Goal: Complete application form

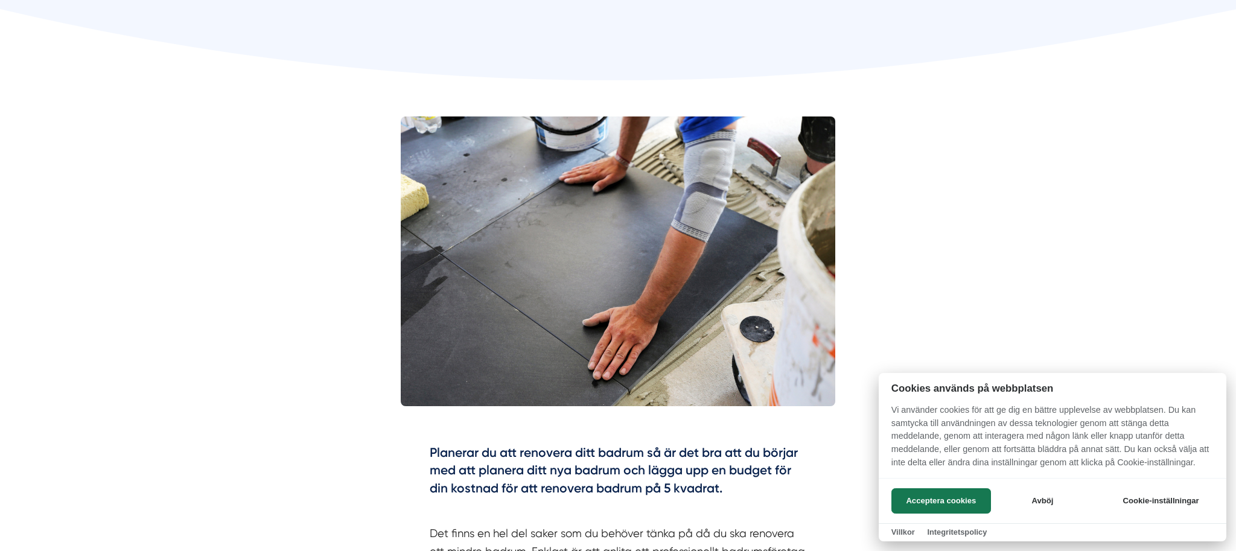
scroll to position [299, 0]
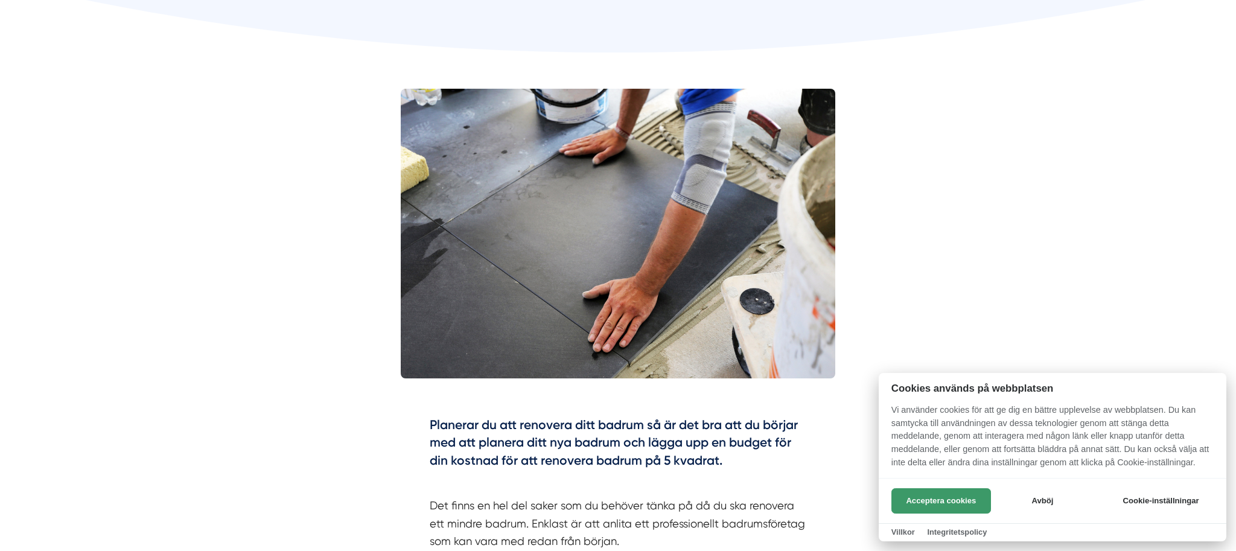
click at [963, 499] on button "Acceptera cookies" at bounding box center [942, 500] width 100 height 25
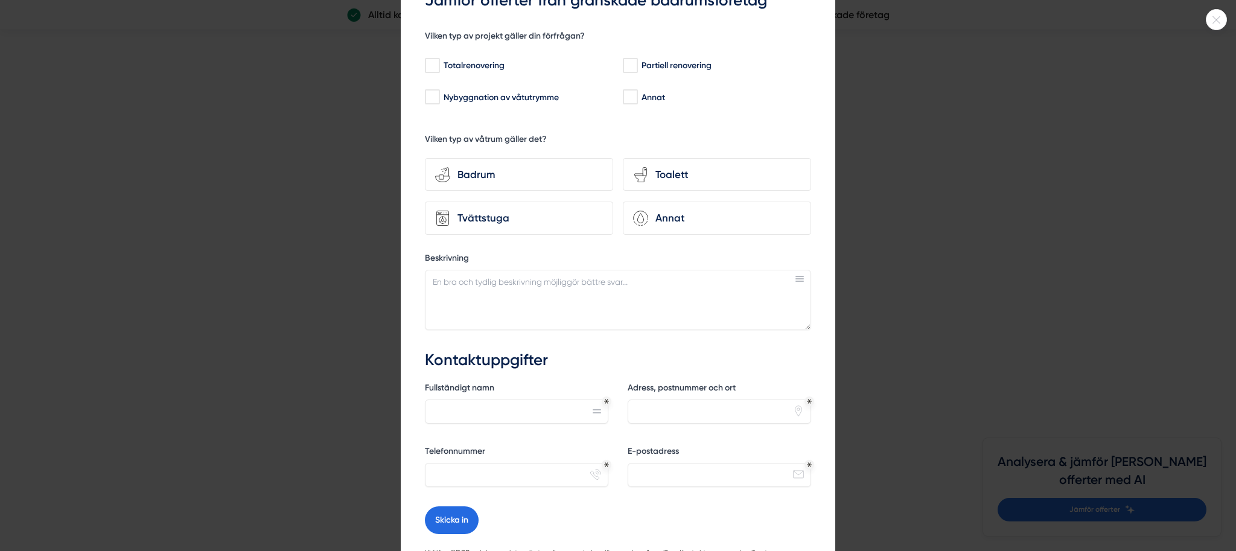
scroll to position [159, 0]
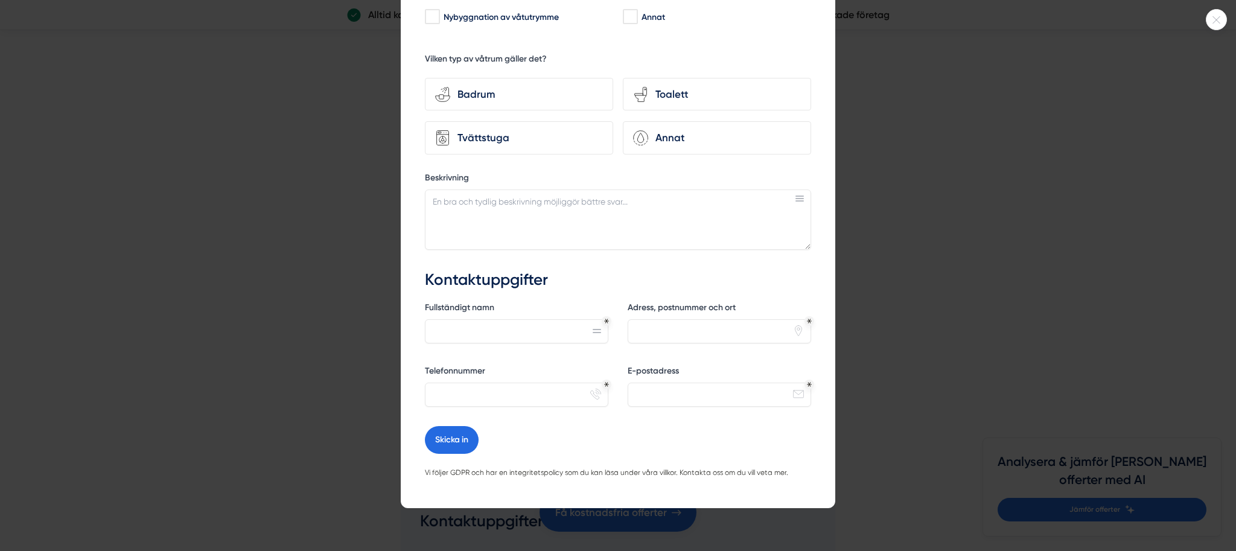
drag, startPoint x: 349, startPoint y: 141, endPoint x: 374, endPoint y: 138, distance: 25.5
click at [348, 141] on div at bounding box center [618, 275] width 1236 height 551
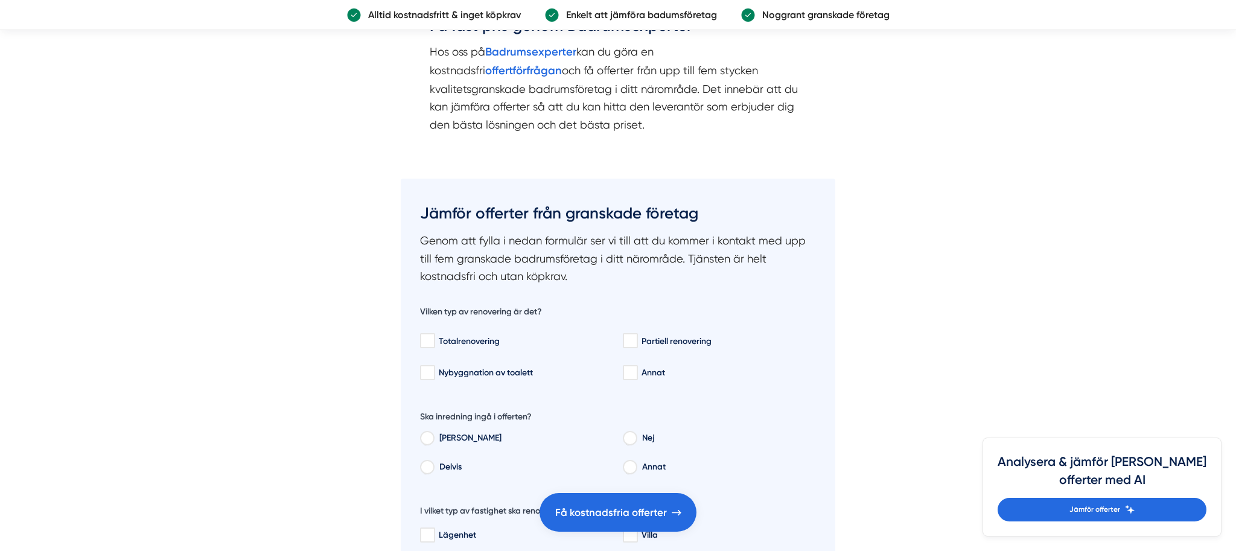
scroll to position [2228, 0]
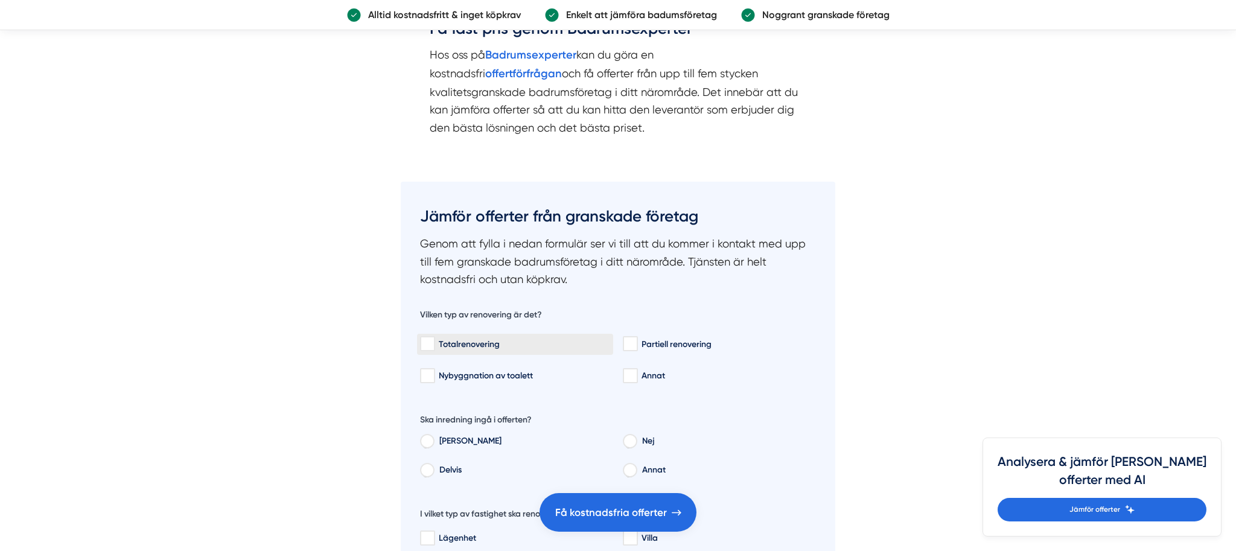
drag, startPoint x: 432, startPoint y: 345, endPoint x: 454, endPoint y: 351, distance: 23.1
click at [432, 345] on input "Totalrenovering" at bounding box center [427, 344] width 14 height 12
checkbox input "true"
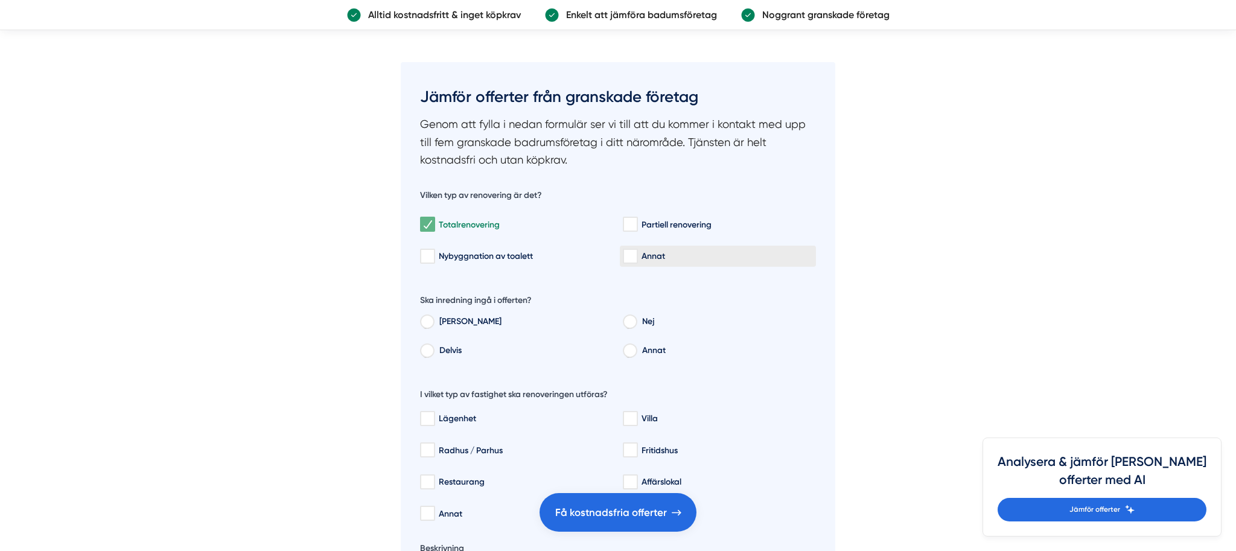
scroll to position [2351, 0]
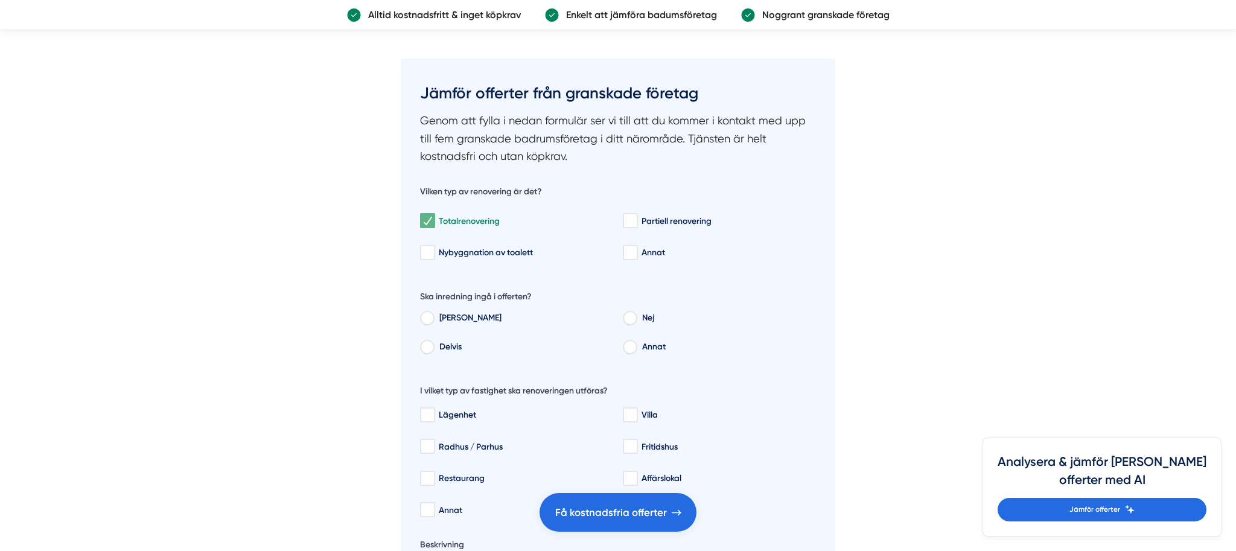
click at [630, 349] on input "Annat" at bounding box center [629, 349] width 13 height 11
radio input "true"
click at [630, 348] on input "Annat" at bounding box center [629, 349] width 13 height 11
click at [667, 353] on label "Annat" at bounding box center [726, 348] width 180 height 18
click at [636, 353] on input "Annat" at bounding box center [629, 349] width 13 height 11
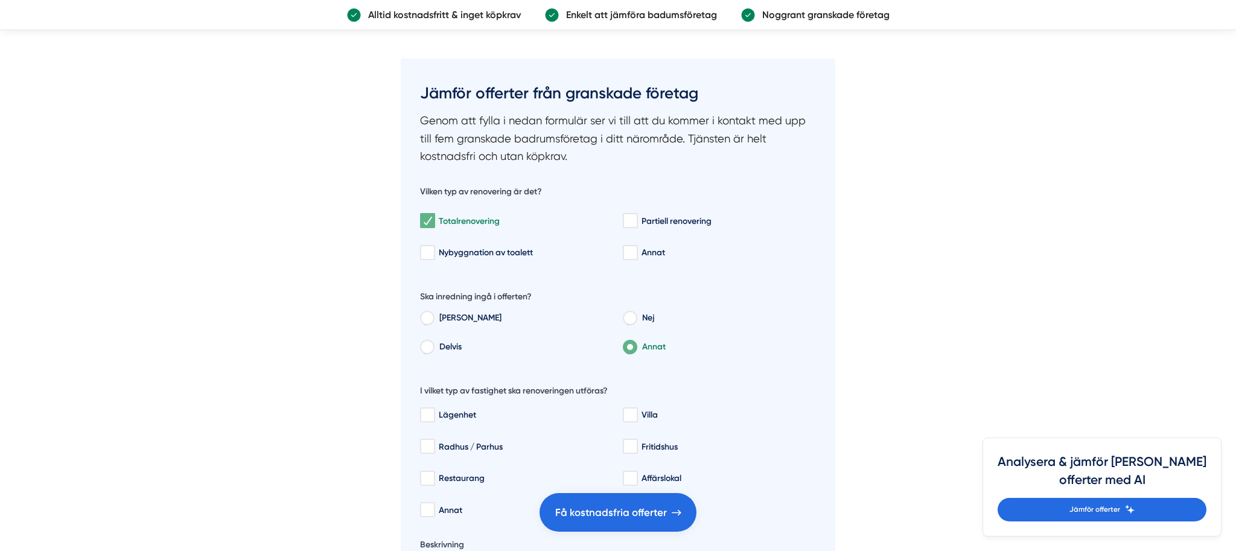
click at [664, 349] on label "Annat" at bounding box center [726, 348] width 180 height 18
click at [636, 349] on input "Annat" at bounding box center [629, 349] width 13 height 11
click at [631, 347] on input "Annat" at bounding box center [629, 349] width 13 height 11
click at [429, 322] on input "[PERSON_NAME]" at bounding box center [426, 320] width 13 height 11
radio input "true"
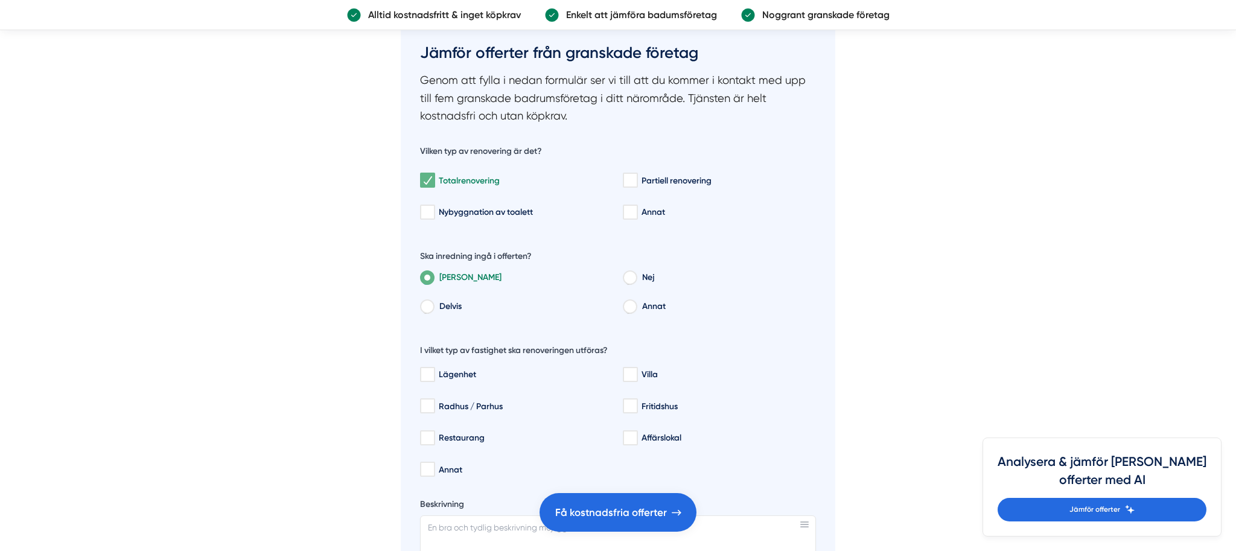
scroll to position [2401, 0]
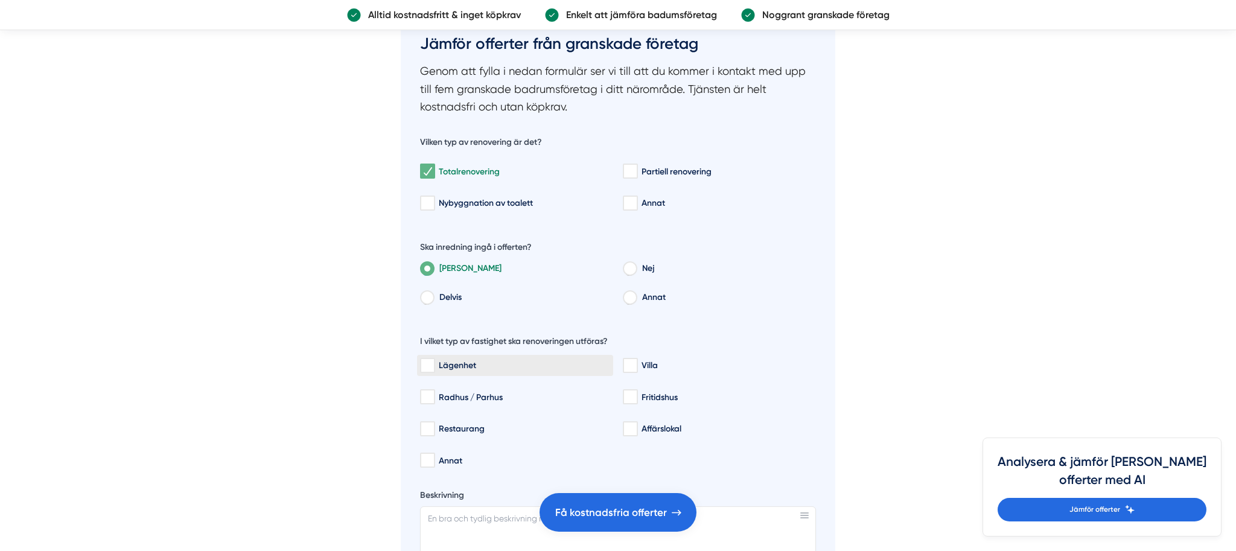
click at [430, 364] on input "Lägenhet" at bounding box center [427, 366] width 14 height 12
checkbox input "true"
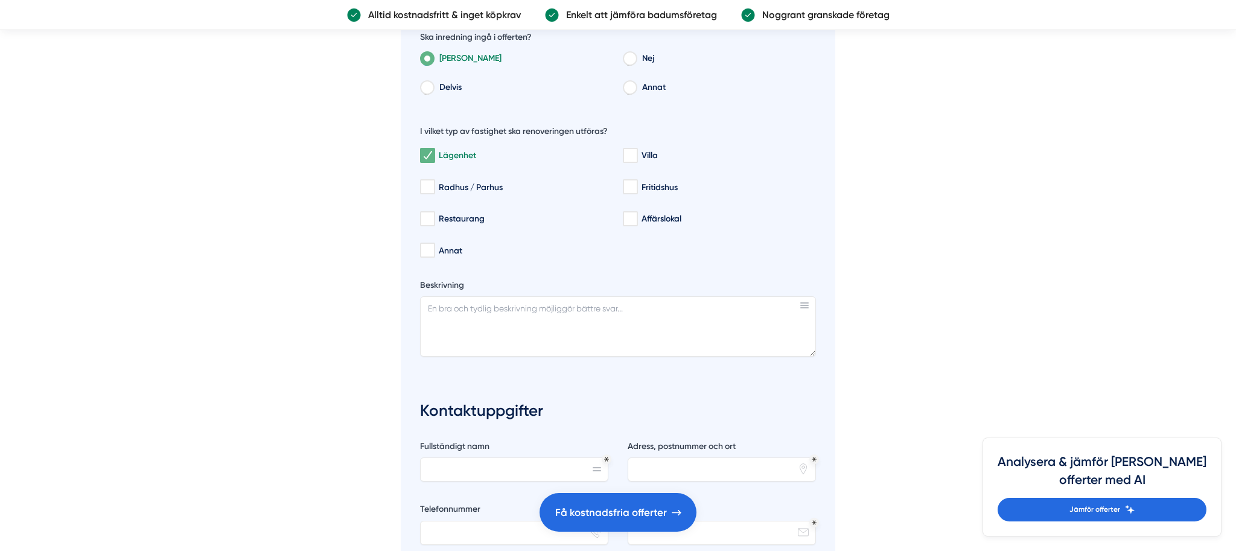
scroll to position [2615, 0]
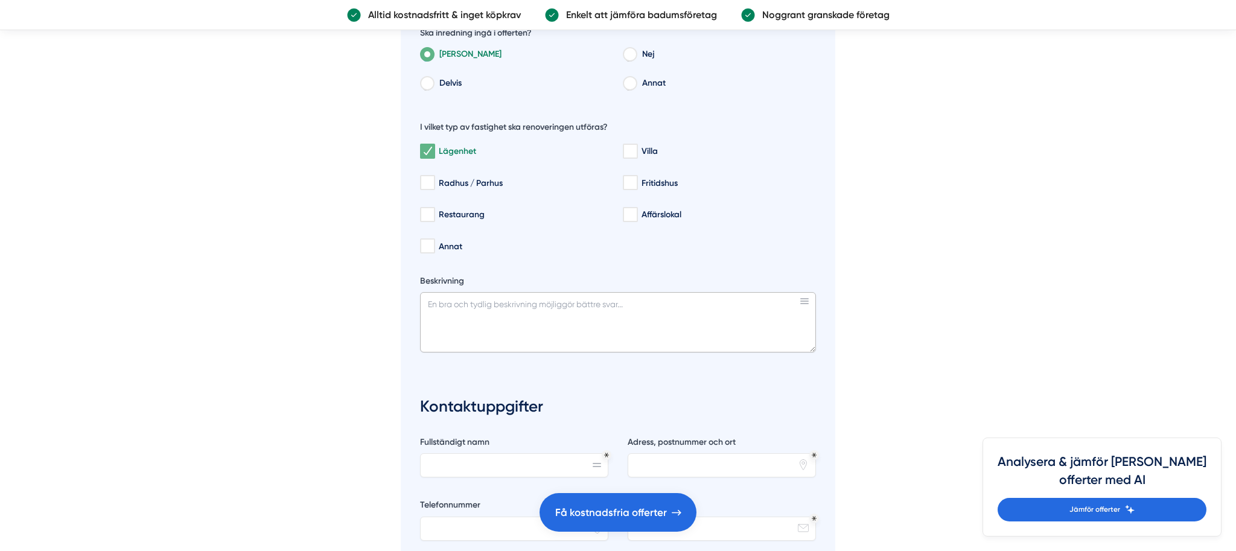
click at [450, 316] on textarea "Beskrivning" at bounding box center [618, 322] width 396 height 60
click at [779, 319] on textarea "hej! Vår badrum som väggen kakklar faller. det ska bli riva hela kaklar och kli…" at bounding box center [618, 322] width 396 height 60
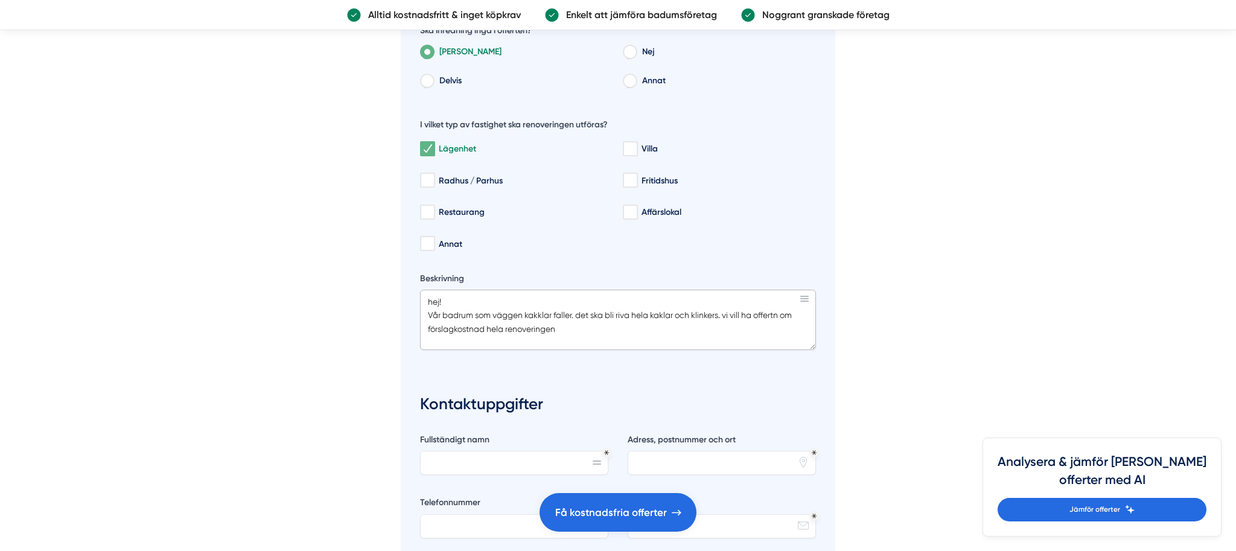
scroll to position [2617, 0]
click at [560, 331] on textarea "hej! Vår badrum som väggen kakklar faller. det ska bli riva hela kaklar och kli…" at bounding box center [618, 320] width 396 height 60
click at [732, 316] on textarea "hej! Vår badrum som väggen kakklar faller. det ska bli riva hela kaklar och kli…" at bounding box center [618, 320] width 396 height 60
click at [651, 331] on textarea "hej! Vår badrum som väggen kakklar faller. det ska bli riva hela kaklar och kli…" at bounding box center [618, 320] width 396 height 60
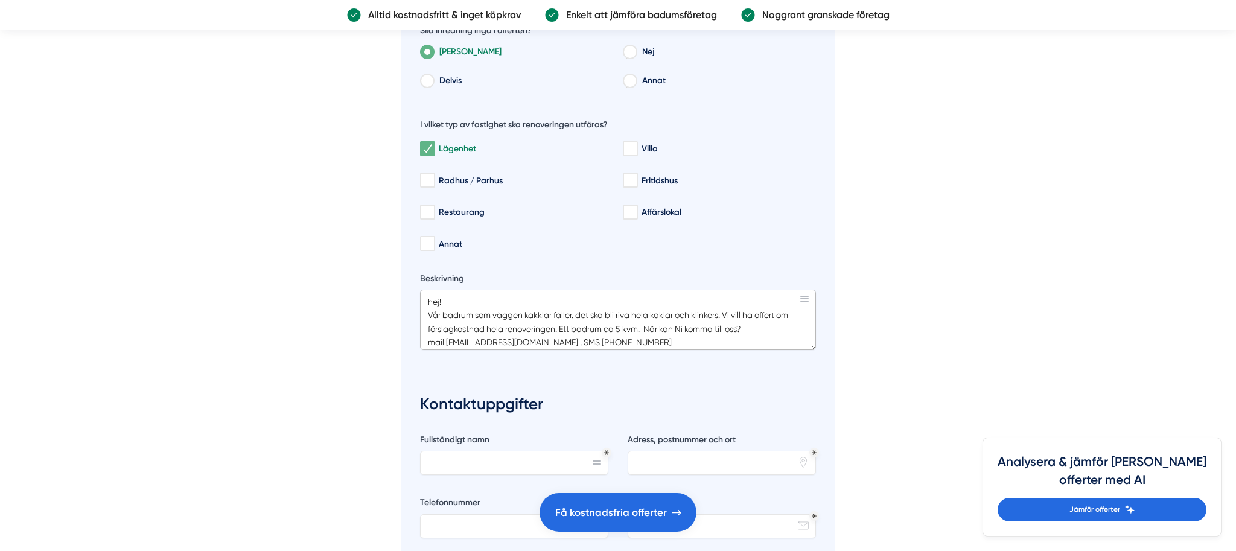
scroll to position [11, 0]
click at [444, 331] on textarea "hej! Vår badrum som väggen kakklar faller. det ska bli riva hela kaklar och kli…" at bounding box center [618, 320] width 396 height 60
click at [449, 293] on textarea "hej! Vår badrum som väggen kakklar faller. det ska bli riva hela kaklar och kli…" at bounding box center [618, 320] width 396 height 60
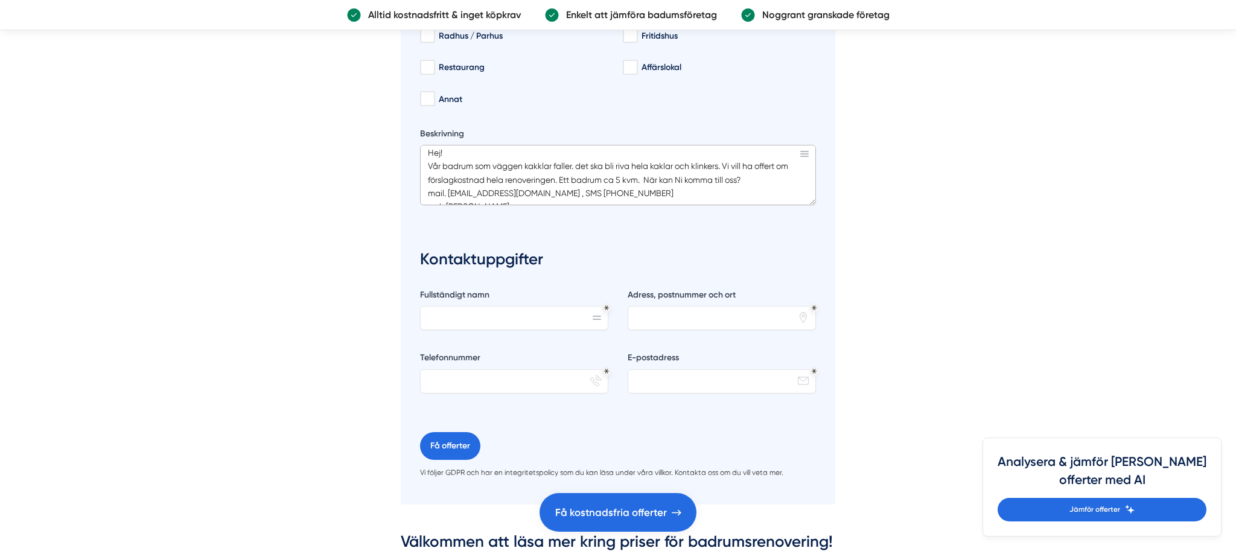
scroll to position [2763, 0]
type textarea "Hej! Vår badrum som väggen kakklar faller. det ska bli riva hela kaklar och kli…"
click at [455, 319] on input "Fullständigt namn" at bounding box center [514, 317] width 188 height 24
type input "b"
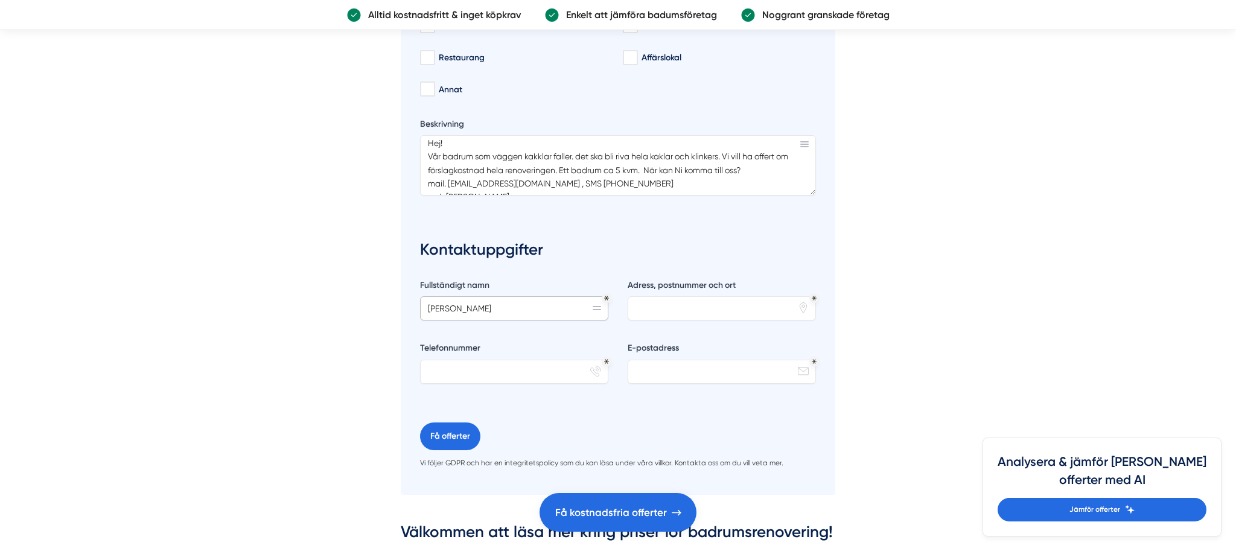
scroll to position [2771, 0]
type input "Boris Lindberg"
click at [649, 311] on input "Adress, postnummer och ort" at bounding box center [722, 309] width 188 height 24
type input "Folkparksvägen 174"
click at [449, 376] on input "Telefonnummer" at bounding box center [514, 372] width 188 height 24
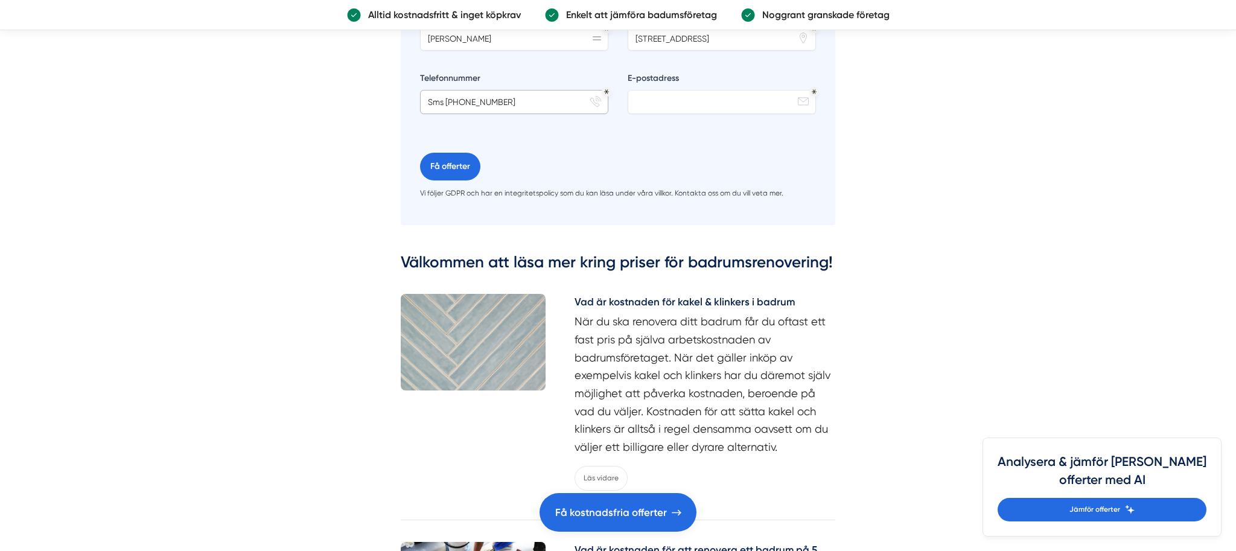
scroll to position [3043, 0]
type input "Sms 0735050253"
click at [644, 101] on input "E-postadress" at bounding box center [722, 101] width 188 height 24
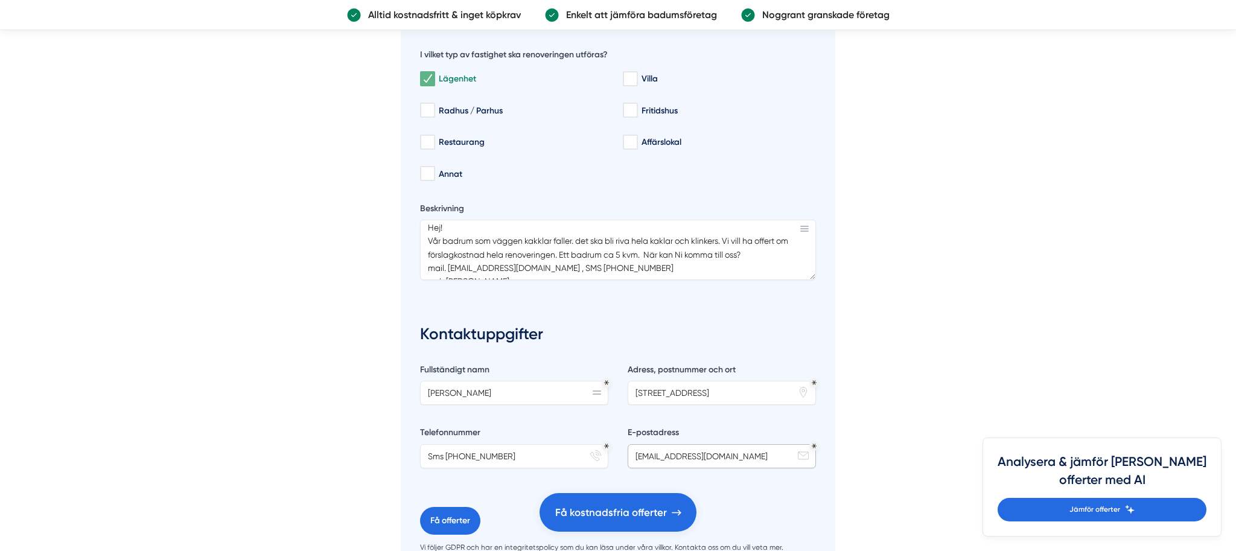
scroll to position [2687, 0]
type input "borislindberg@msn.com"
click at [616, 269] on textarea "Hej! Vår badrum som väggen kakklar faller. det ska bli riva hela kaklar och kli…" at bounding box center [618, 250] width 396 height 60
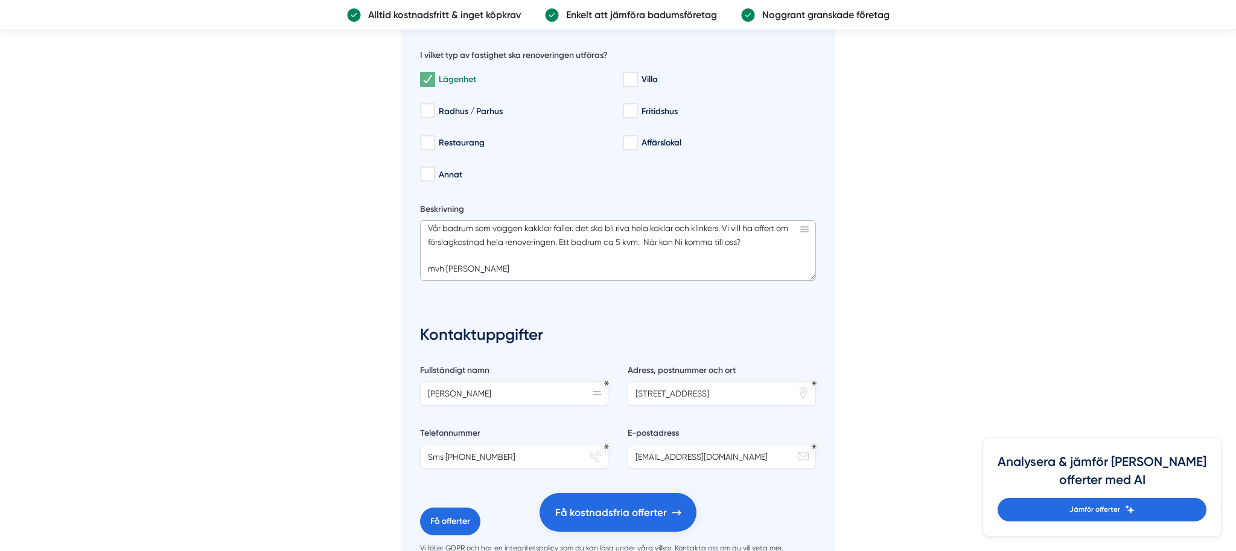
click at [465, 258] on textarea "Hej! Vår badrum som väggen kakklar faller. det ska bli riva hela kaklar och kli…" at bounding box center [618, 250] width 396 height 60
click at [427, 270] on textarea "Hej! Vår badrum som väggen kakklar faller. det ska bli riva hela kaklar och kli…" at bounding box center [618, 250] width 396 height 60
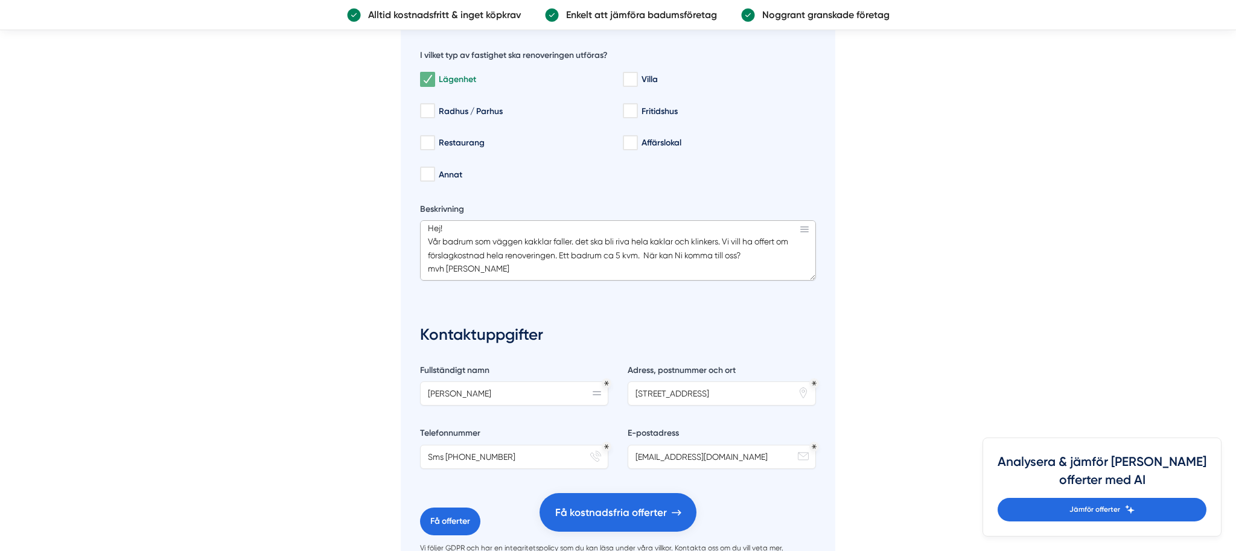
scroll to position [4, 0]
click at [435, 269] on textarea "Hej! Vår badrum som väggen kakklar faller. det ska bli riva hela kaklar och kli…" at bounding box center [618, 250] width 396 height 60
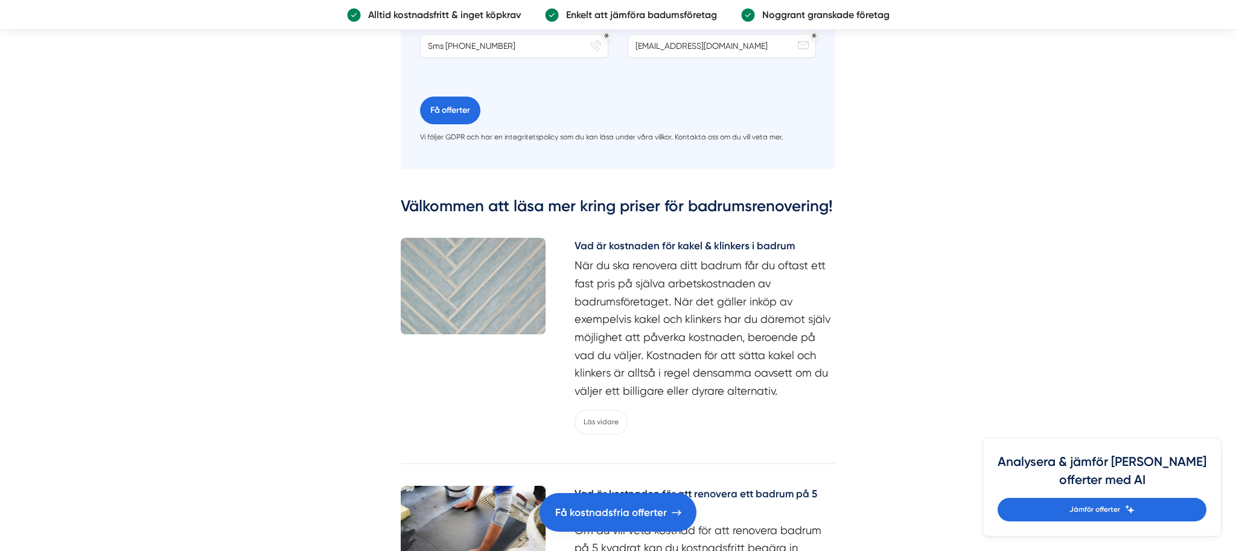
scroll to position [3114, 0]
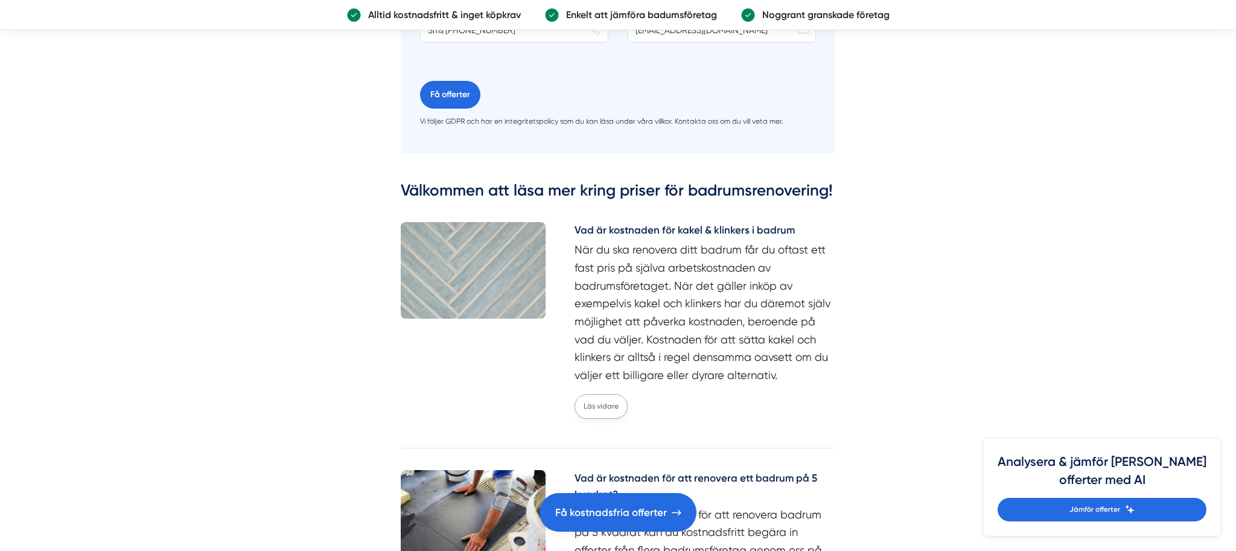
click at [593, 408] on link "Läs vidare" at bounding box center [601, 406] width 53 height 25
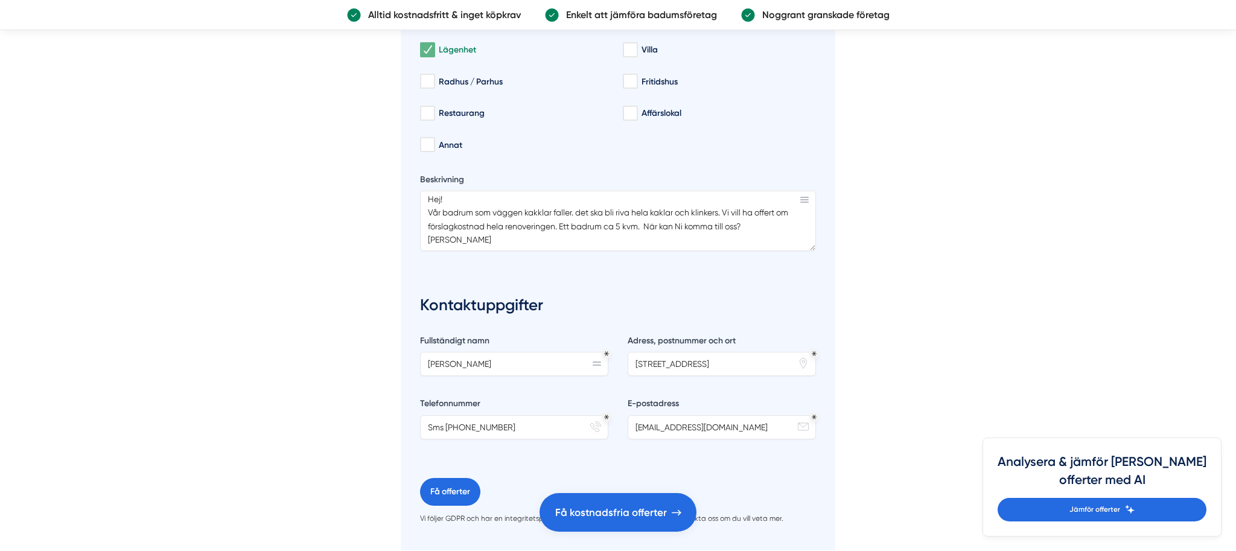
scroll to position [2714, 0]
click at [754, 227] on textarea "Hej! Vår badrum som väggen kakklar faller. det ska bli riva hela kaklar och kli…" at bounding box center [618, 223] width 396 height 60
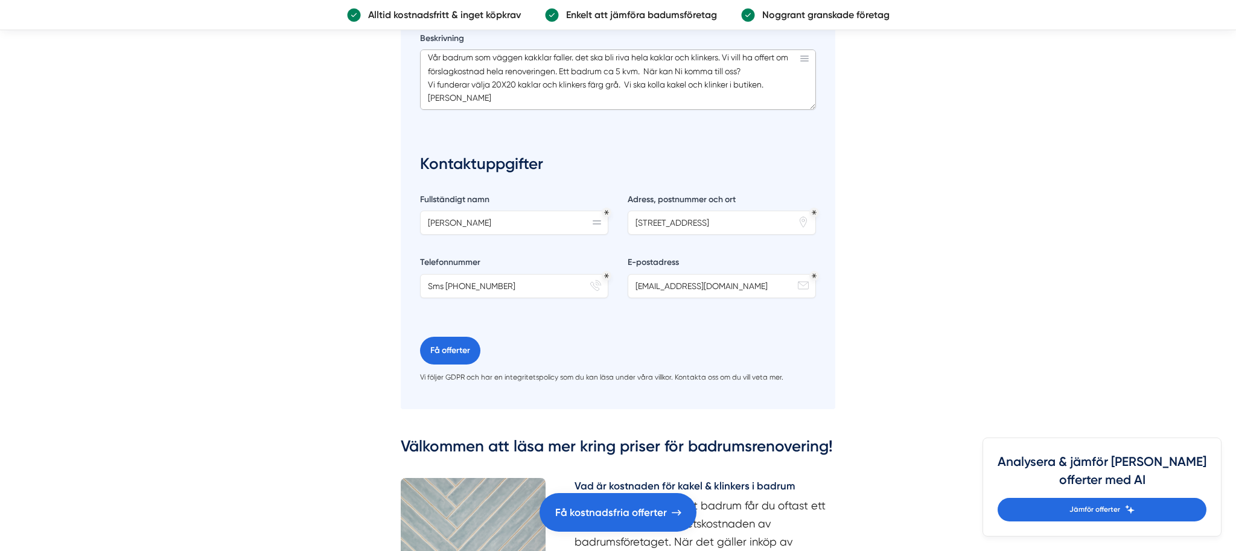
scroll to position [2897, 0]
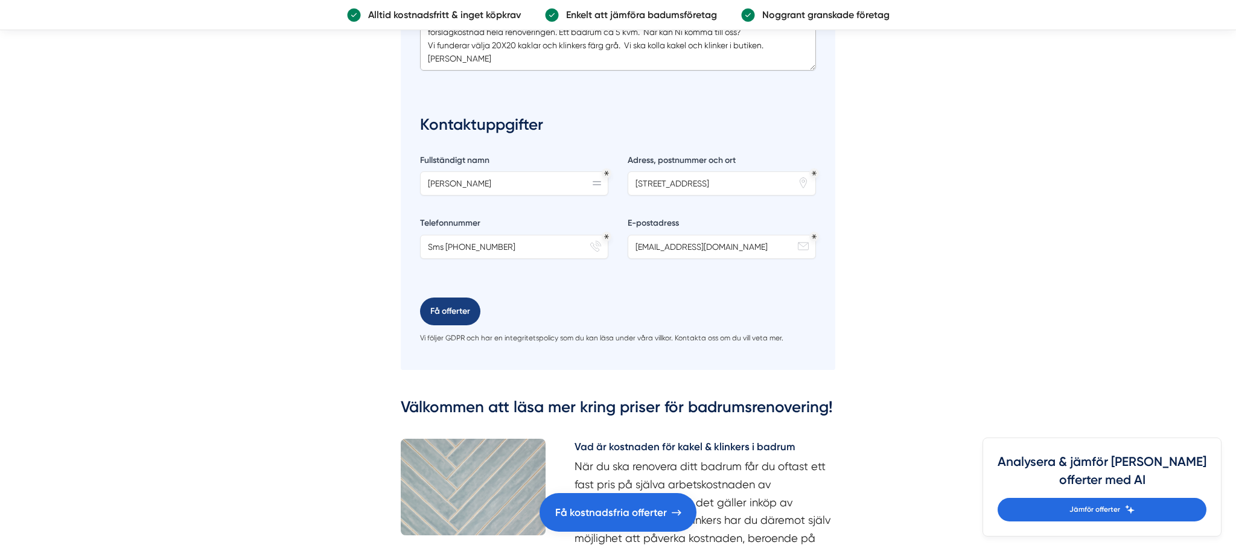
type textarea "Hej! Vår badrum som väggen kakklar faller. det ska bli riva hela kaklar och kli…"
click at [440, 315] on button "Få offerter" at bounding box center [450, 312] width 60 height 28
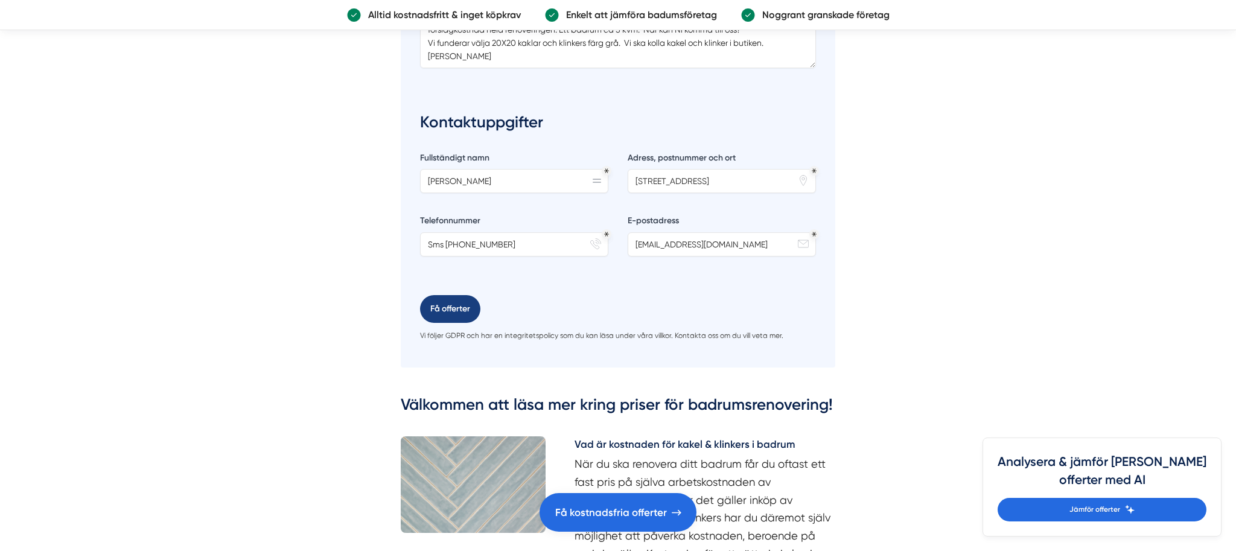
click at [451, 313] on button "Få offerter" at bounding box center [450, 309] width 60 height 28
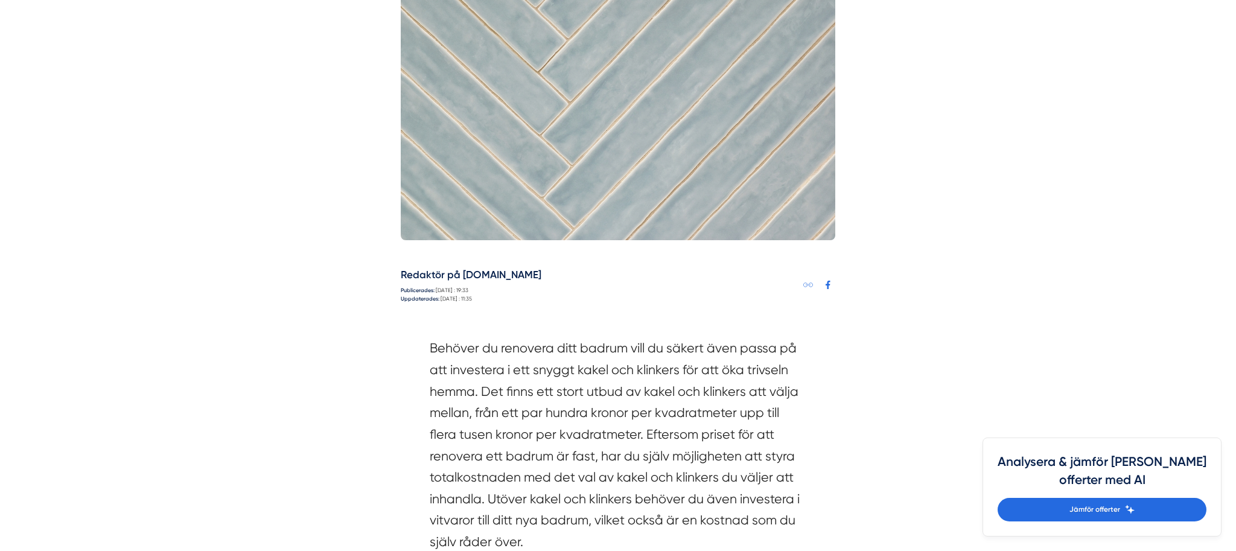
scroll to position [350, 0]
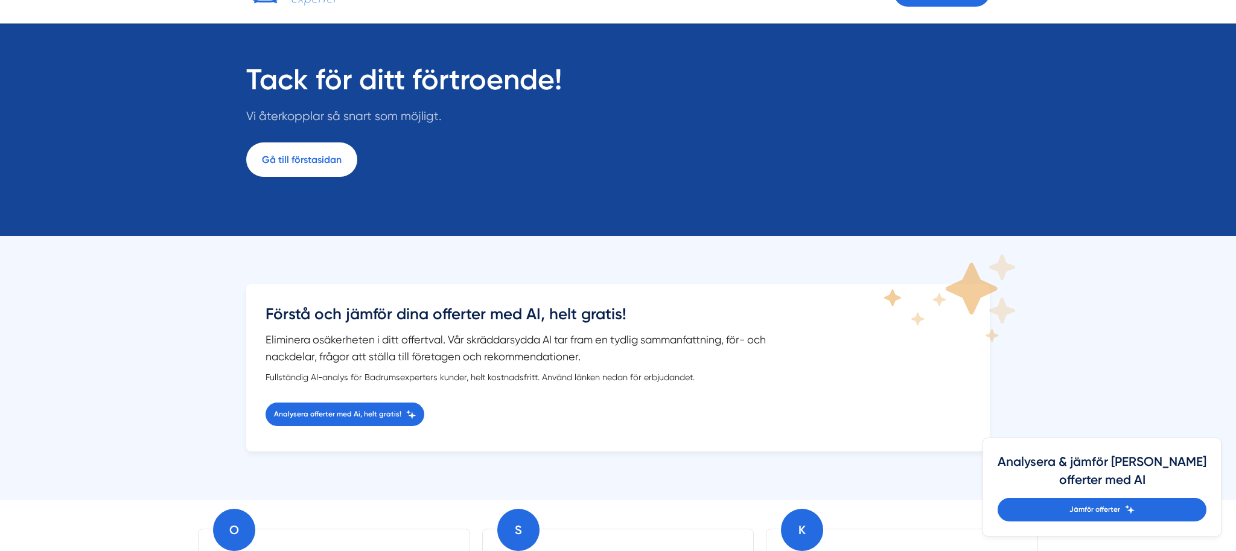
scroll to position [82, 0]
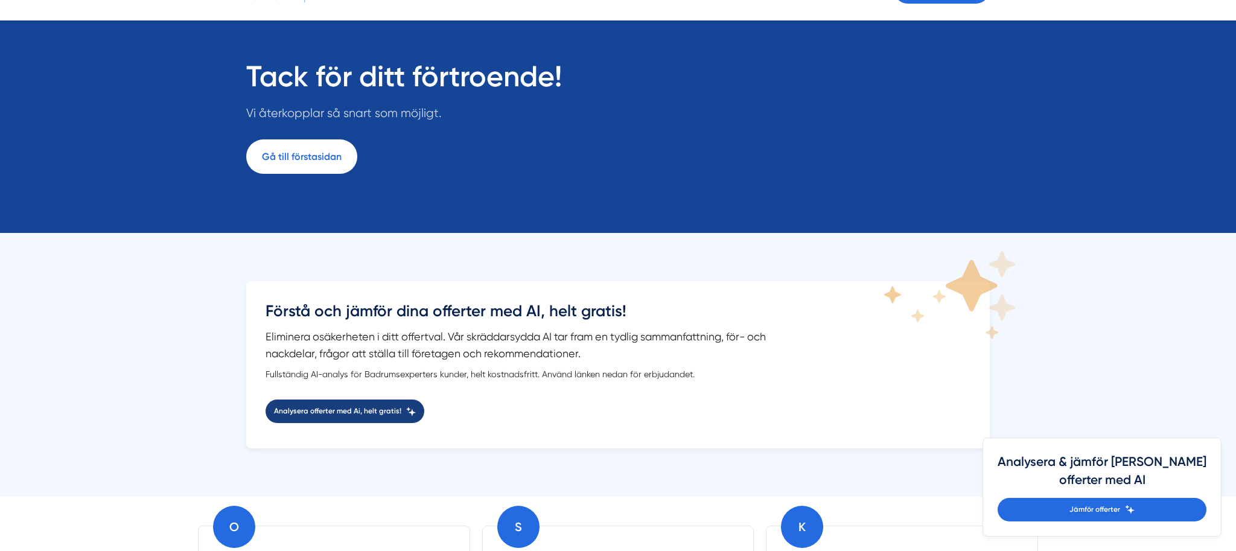
click at [376, 411] on span "Analysera offerter med Ai, helt gratis!" at bounding box center [337, 411] width 127 height 11
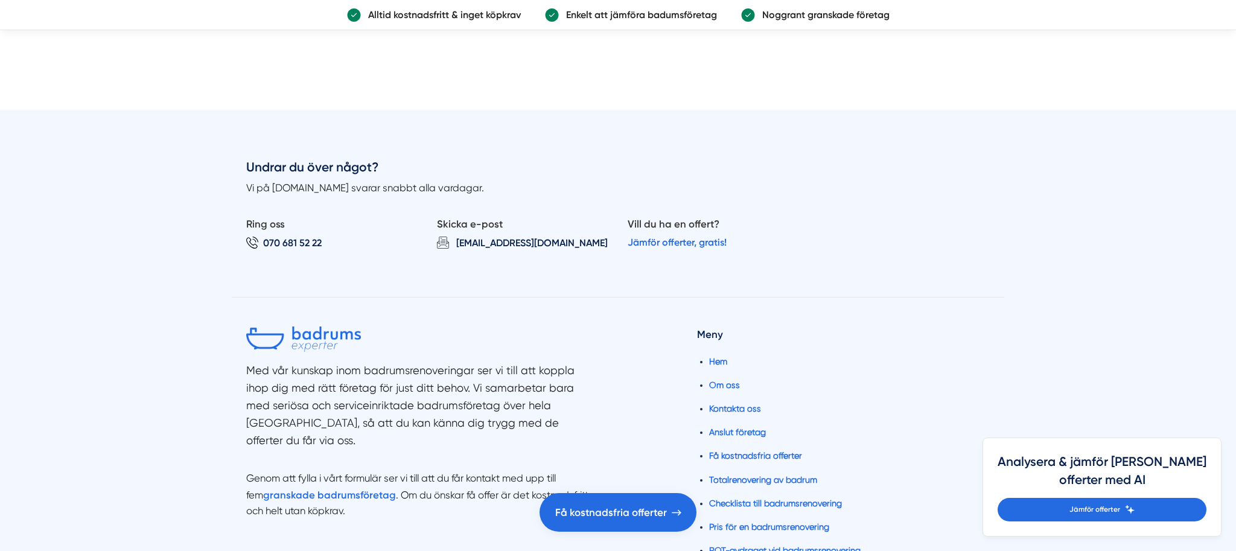
scroll to position [418, 0]
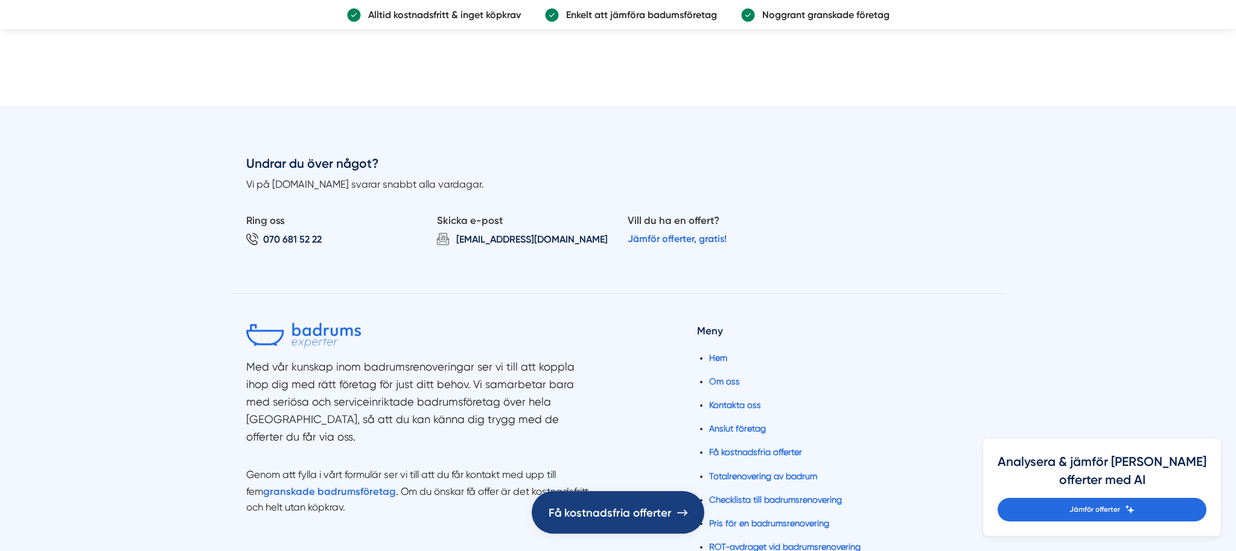
click at [618, 504] on span "Få kostnadsfria offerter" at bounding box center [610, 513] width 123 height 18
